Goal: Transaction & Acquisition: Book appointment/travel/reservation

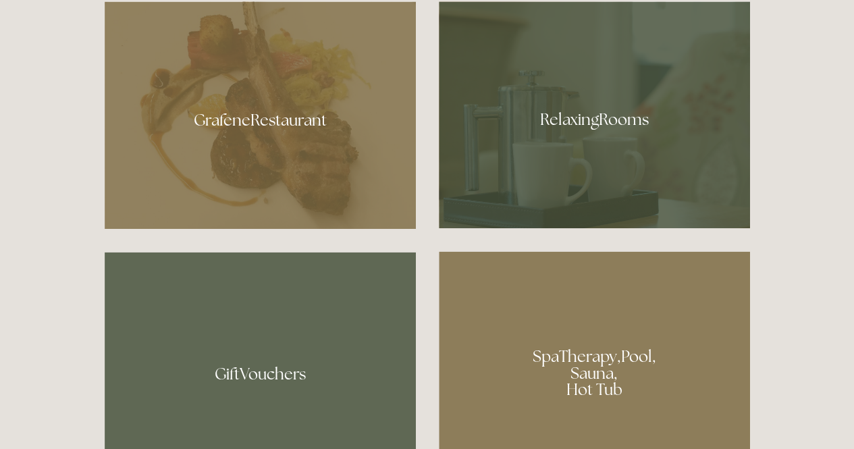
scroll to position [810, 0]
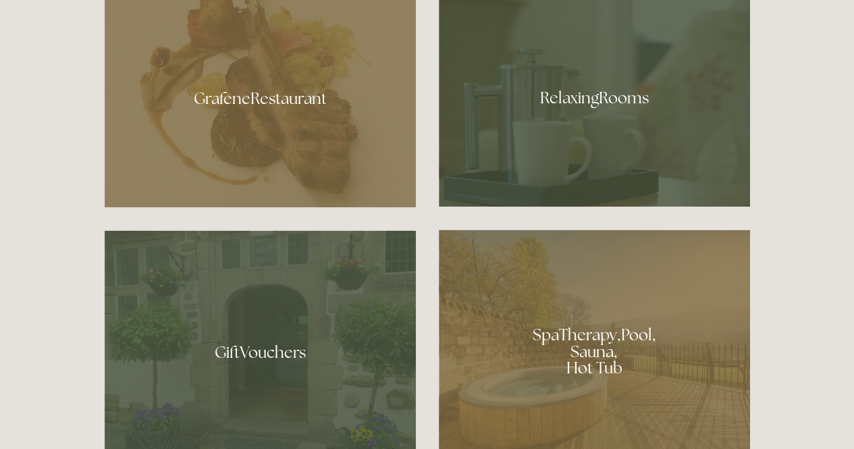
click at [621, 338] on div at bounding box center [594, 346] width 311 height 234
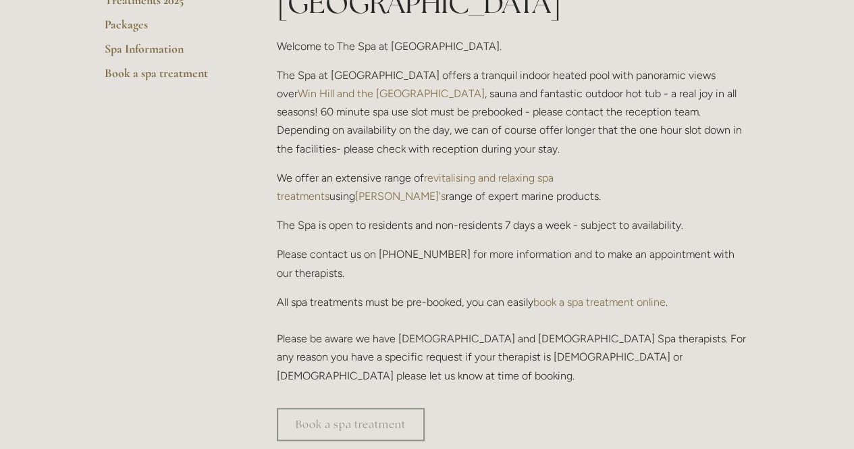
scroll to position [135, 0]
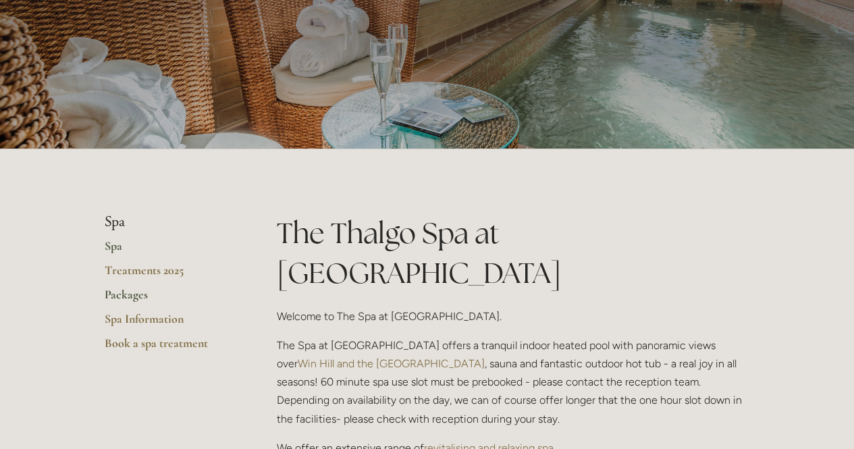
click at [146, 291] on link "Packages" at bounding box center [169, 299] width 129 height 24
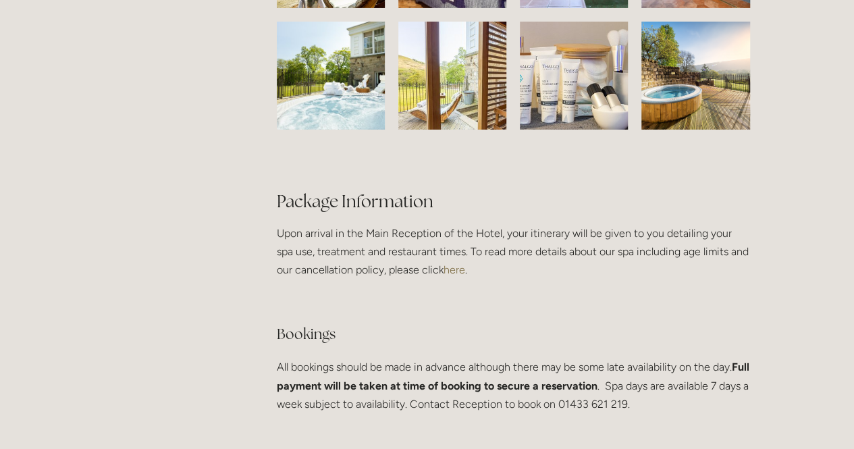
scroll to position [2429, 0]
